Goal: Check status

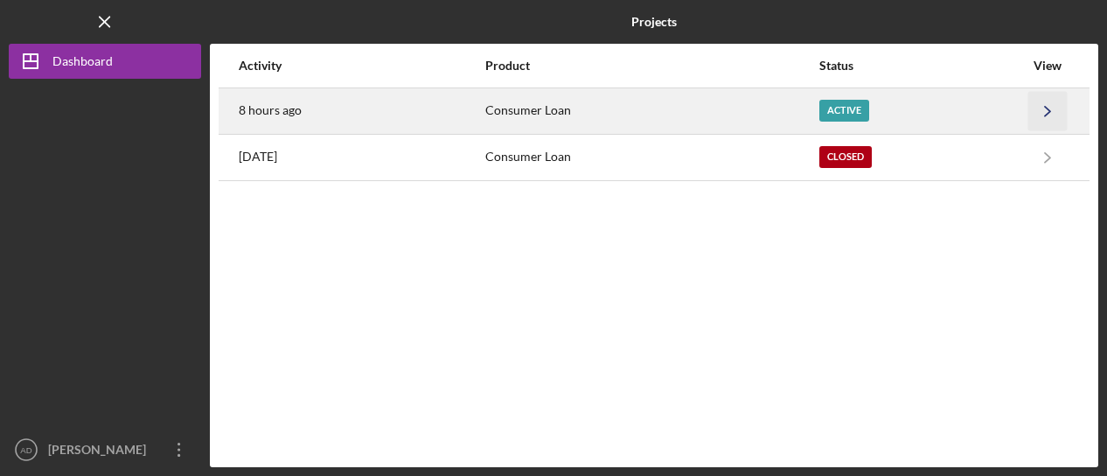
click at [1041, 109] on icon "Icon/Navigate" at bounding box center [1047, 110] width 39 height 39
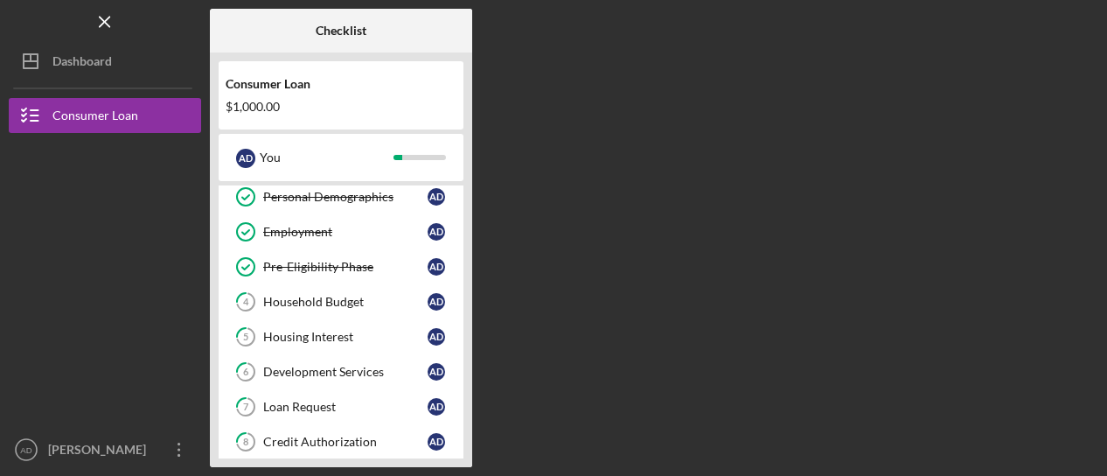
scroll to position [79, 0]
